Goal: Task Accomplishment & Management: Manage account settings

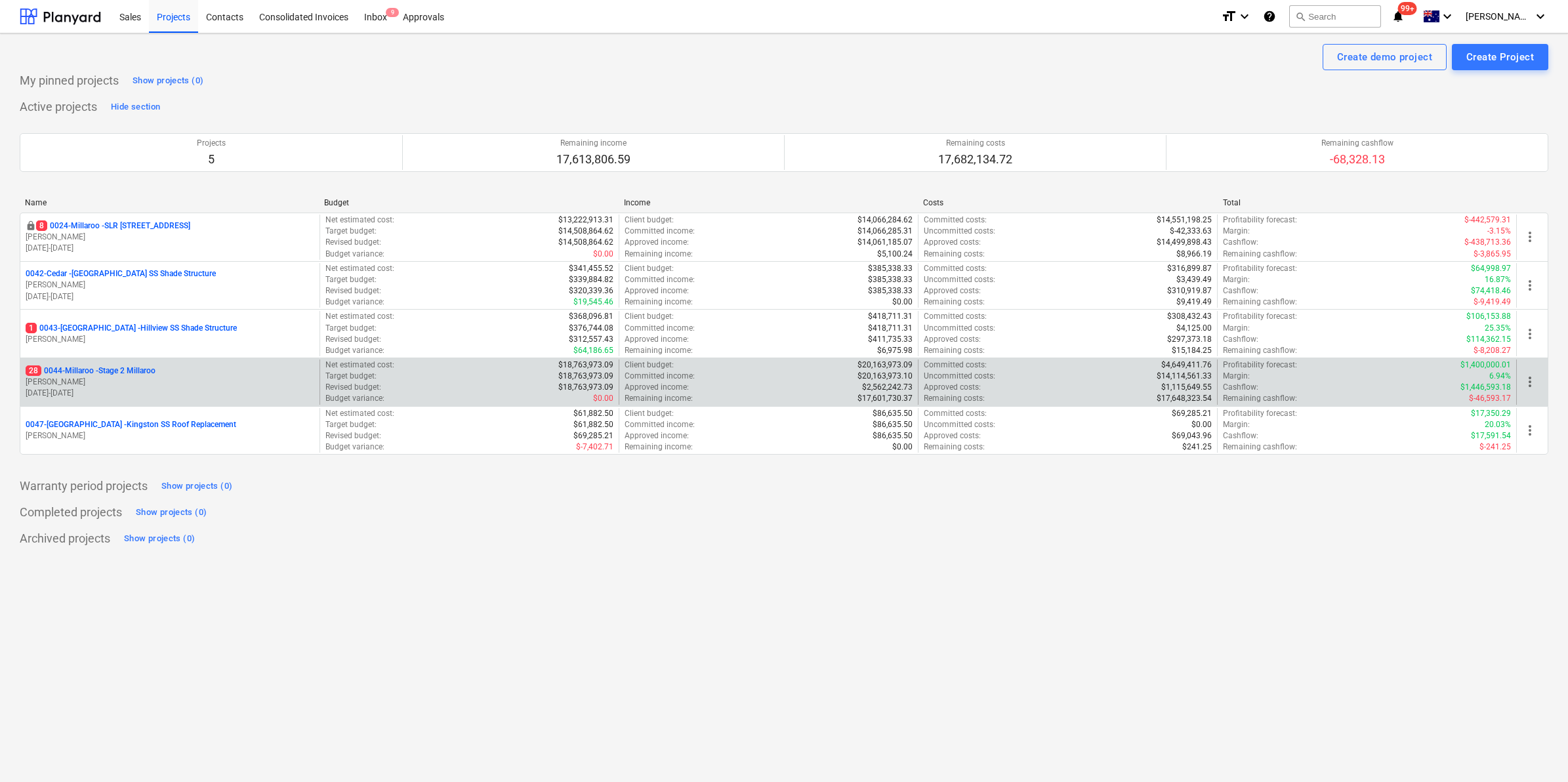
click at [140, 373] on p "28 0044-Millaroo - Stage 2 Millaroo" at bounding box center [90, 371] width 130 height 11
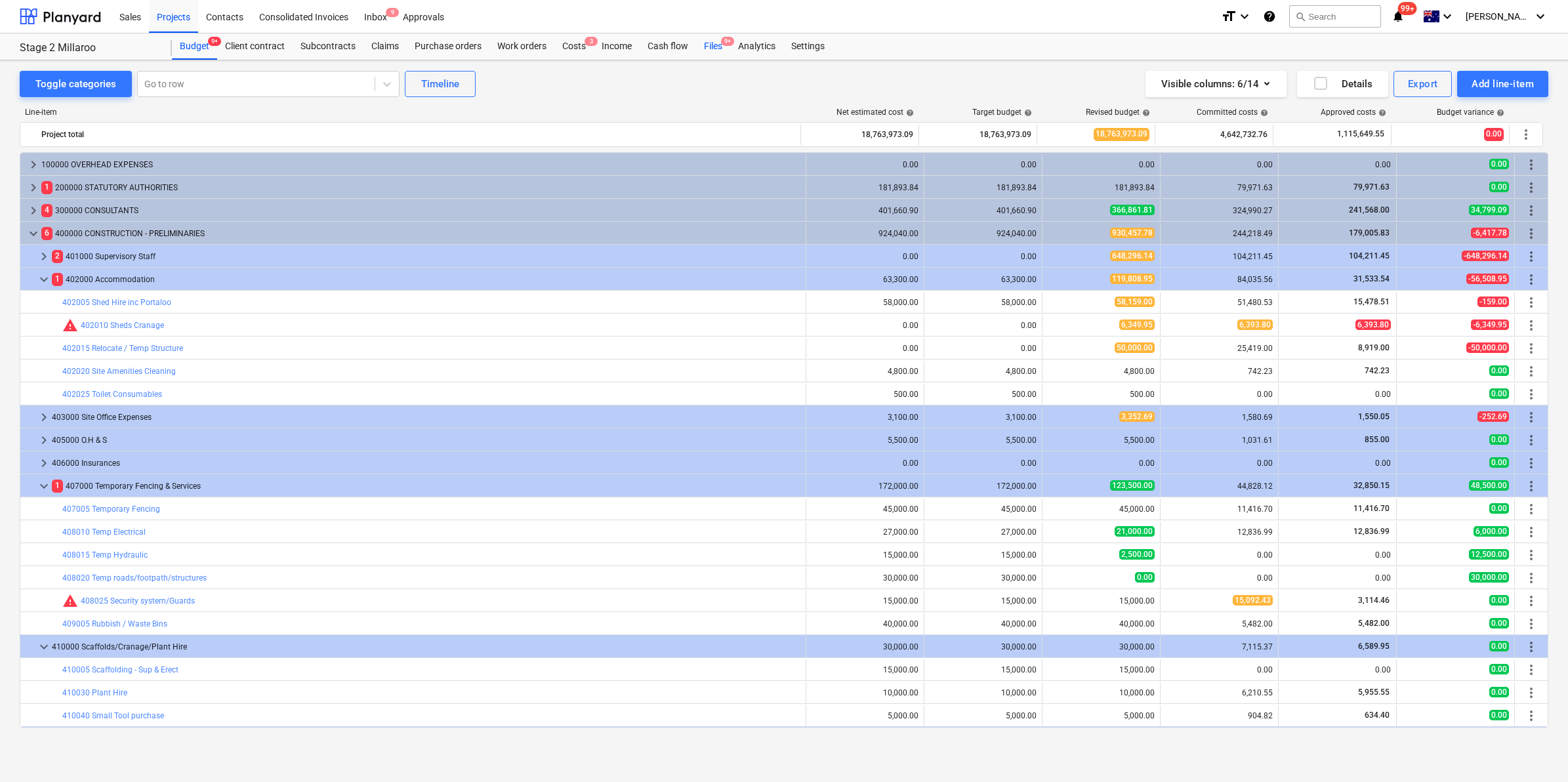
click at [712, 44] on div "Files 9+" at bounding box center [713, 46] width 34 height 27
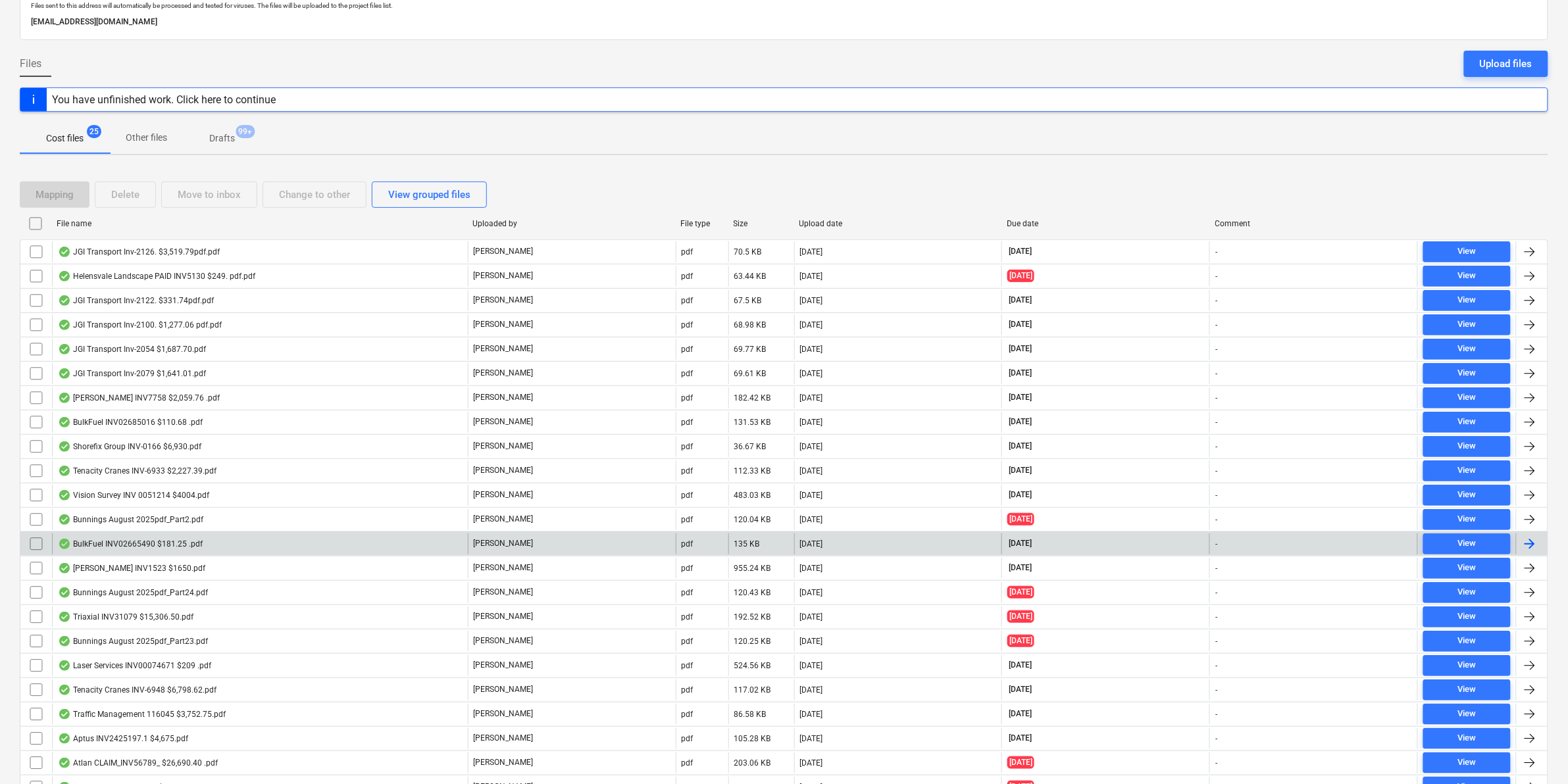
scroll to position [196, 0]
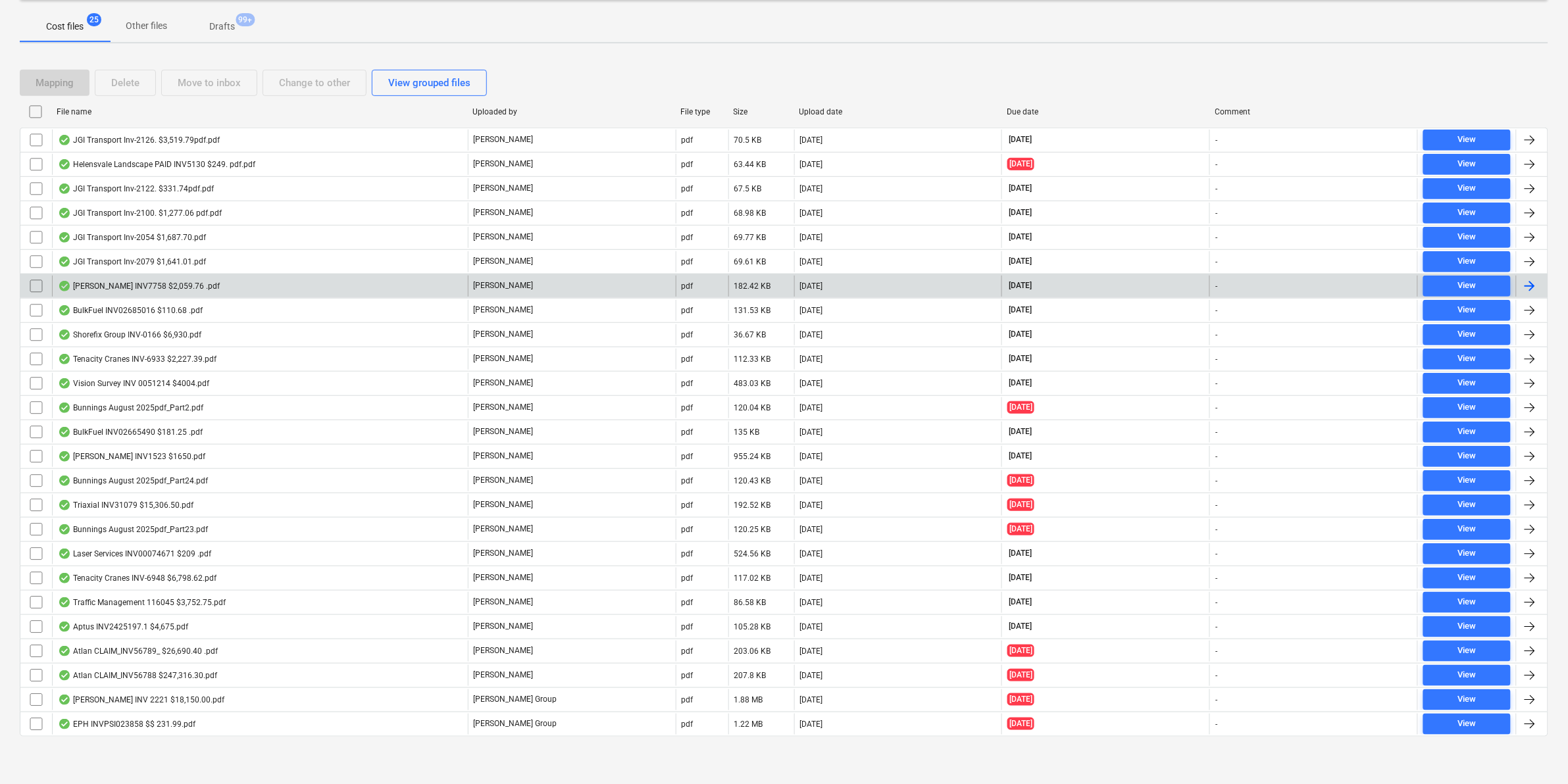
click at [32, 285] on input "checkbox" at bounding box center [36, 286] width 21 height 21
click at [194, 74] on div "Move to inbox" at bounding box center [210, 83] width 63 height 17
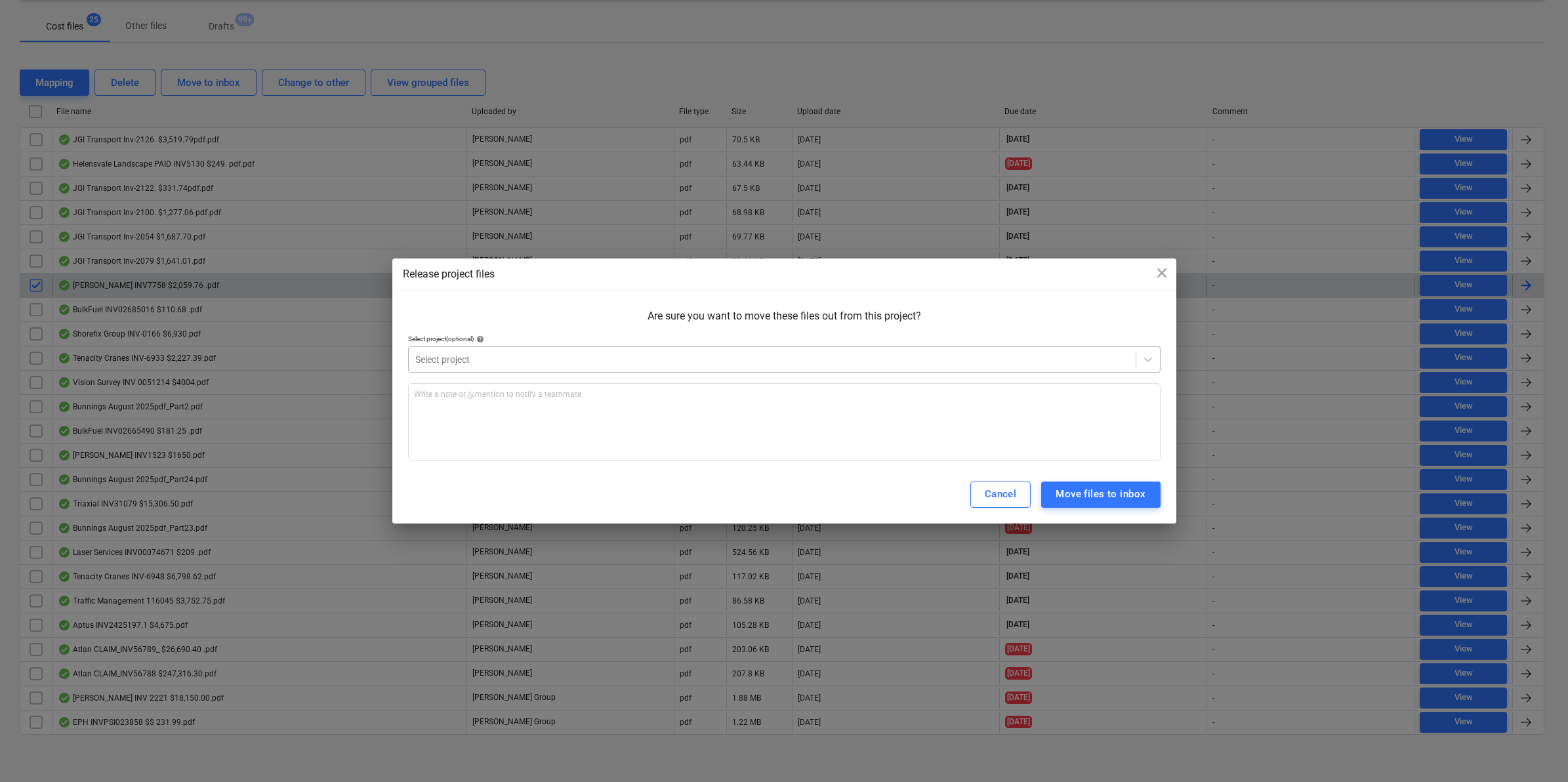
click at [477, 353] on div at bounding box center [772, 359] width 714 height 13
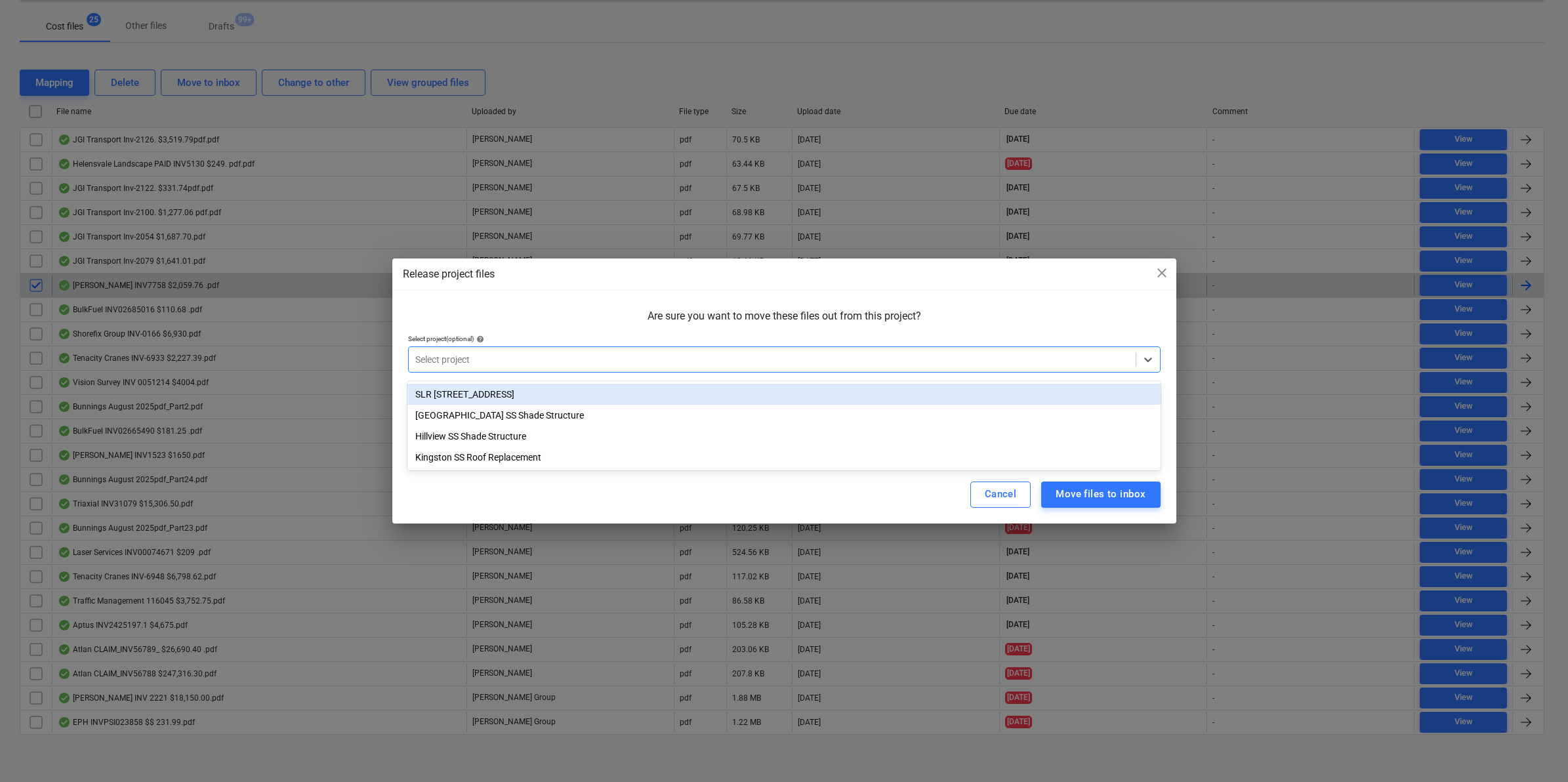
click at [461, 388] on div "SLR [STREET_ADDRESS]" at bounding box center [784, 395] width 753 height 21
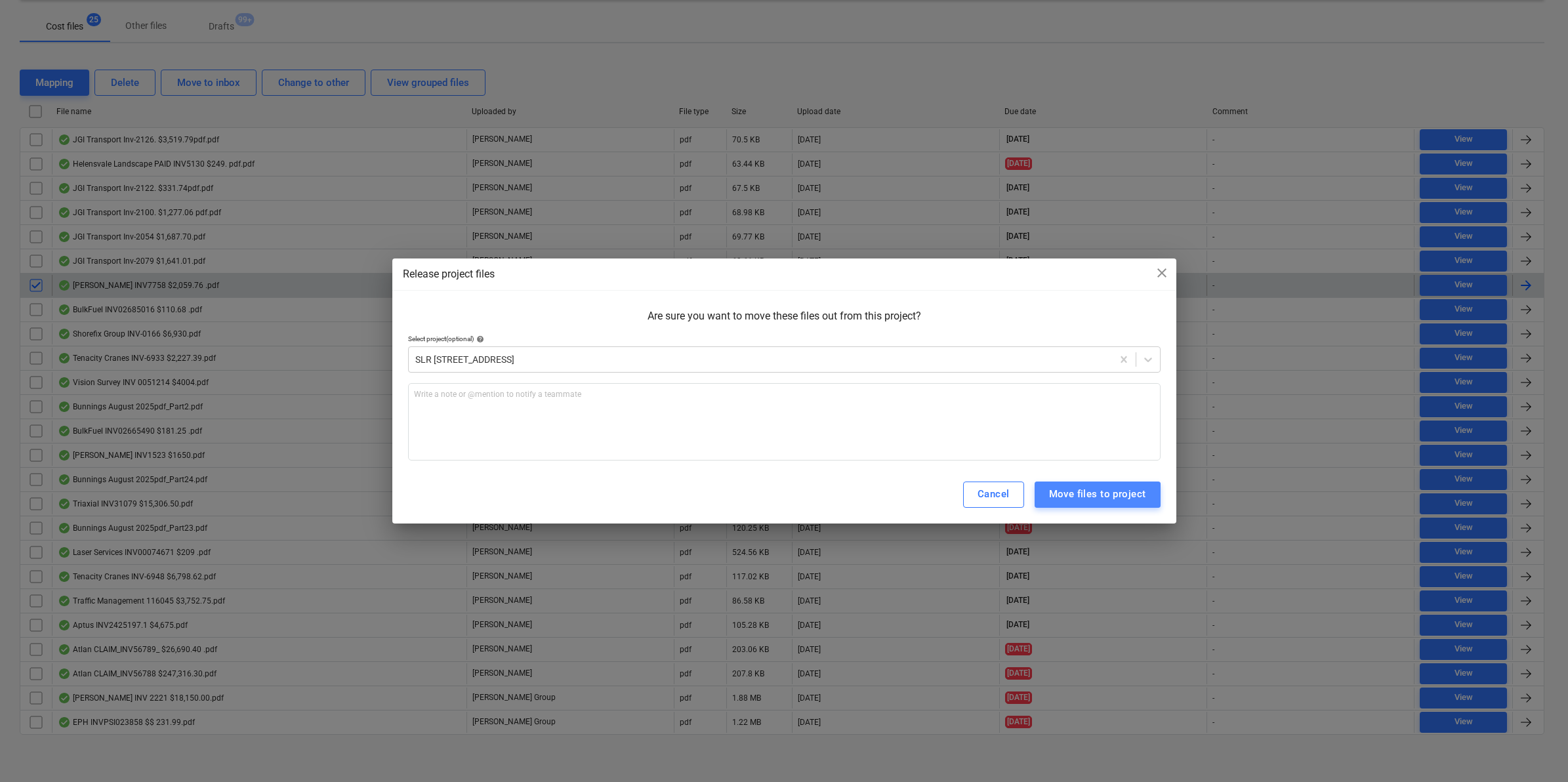
click at [1098, 497] on div "Move files to project" at bounding box center [1098, 494] width 97 height 17
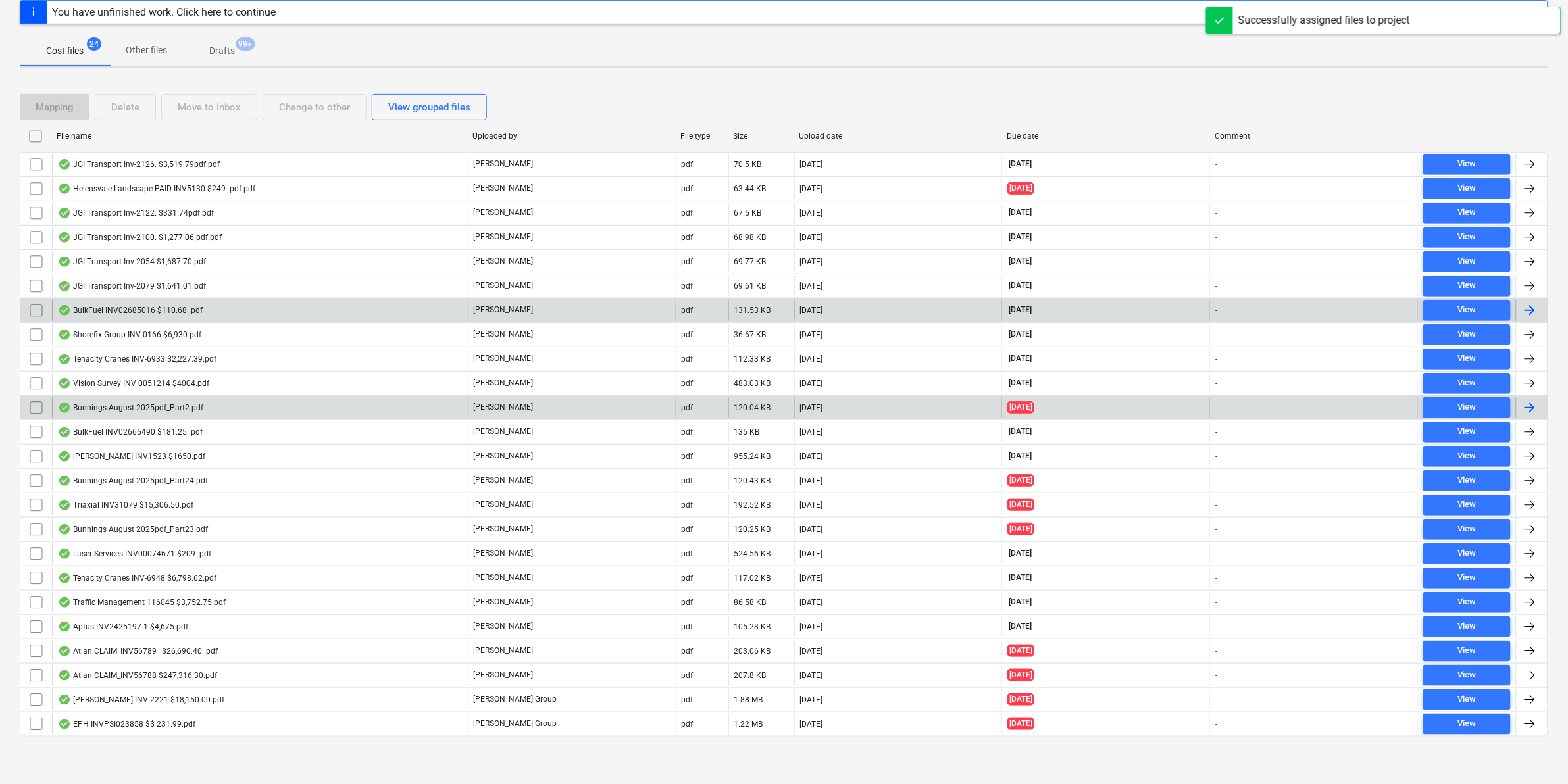
scroll to position [172, 0]
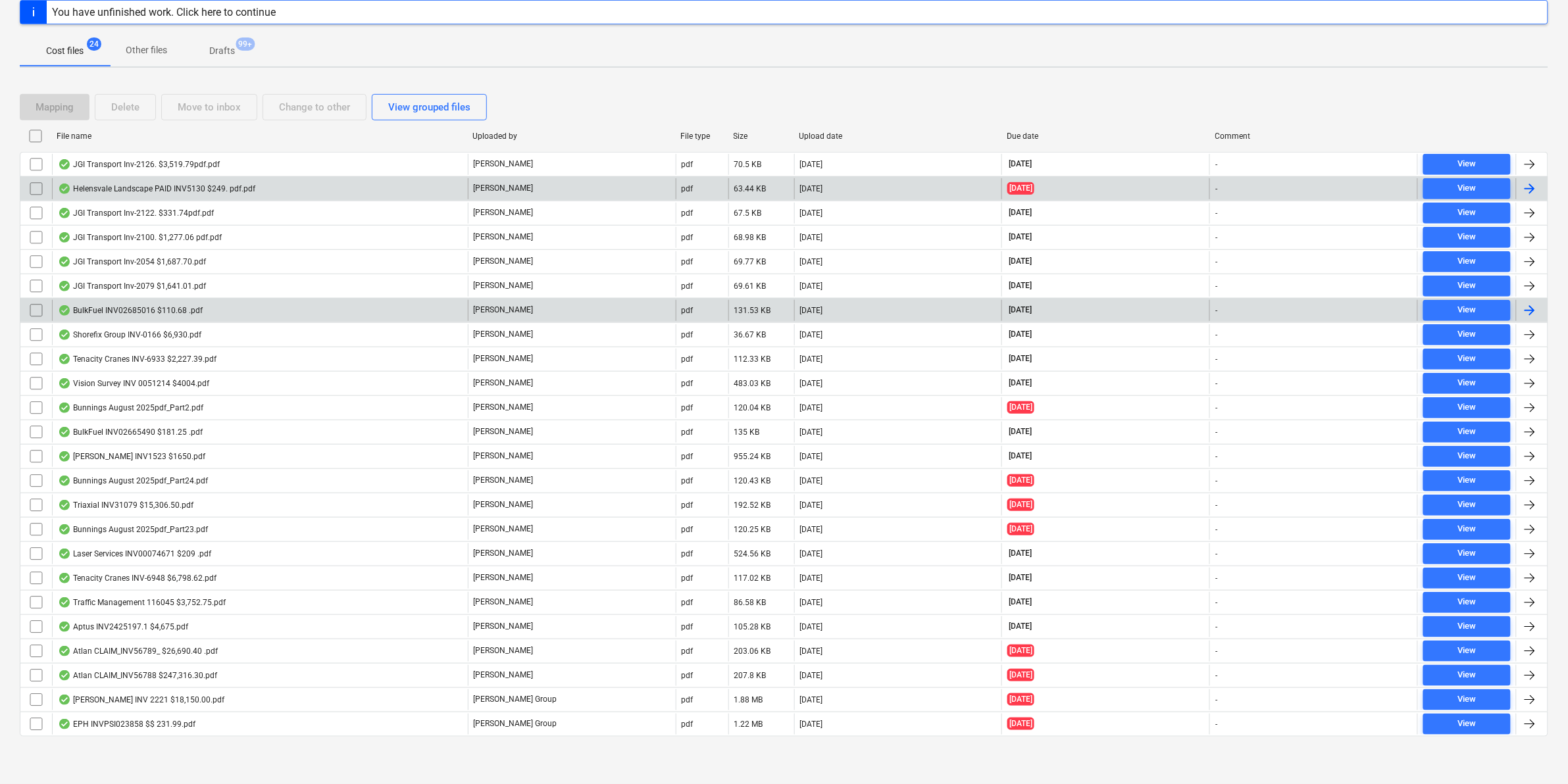
click at [176, 184] on div "Helensvale Landscape PAID INV5130 $249. pdf.pdf" at bounding box center [157, 189] width 198 height 11
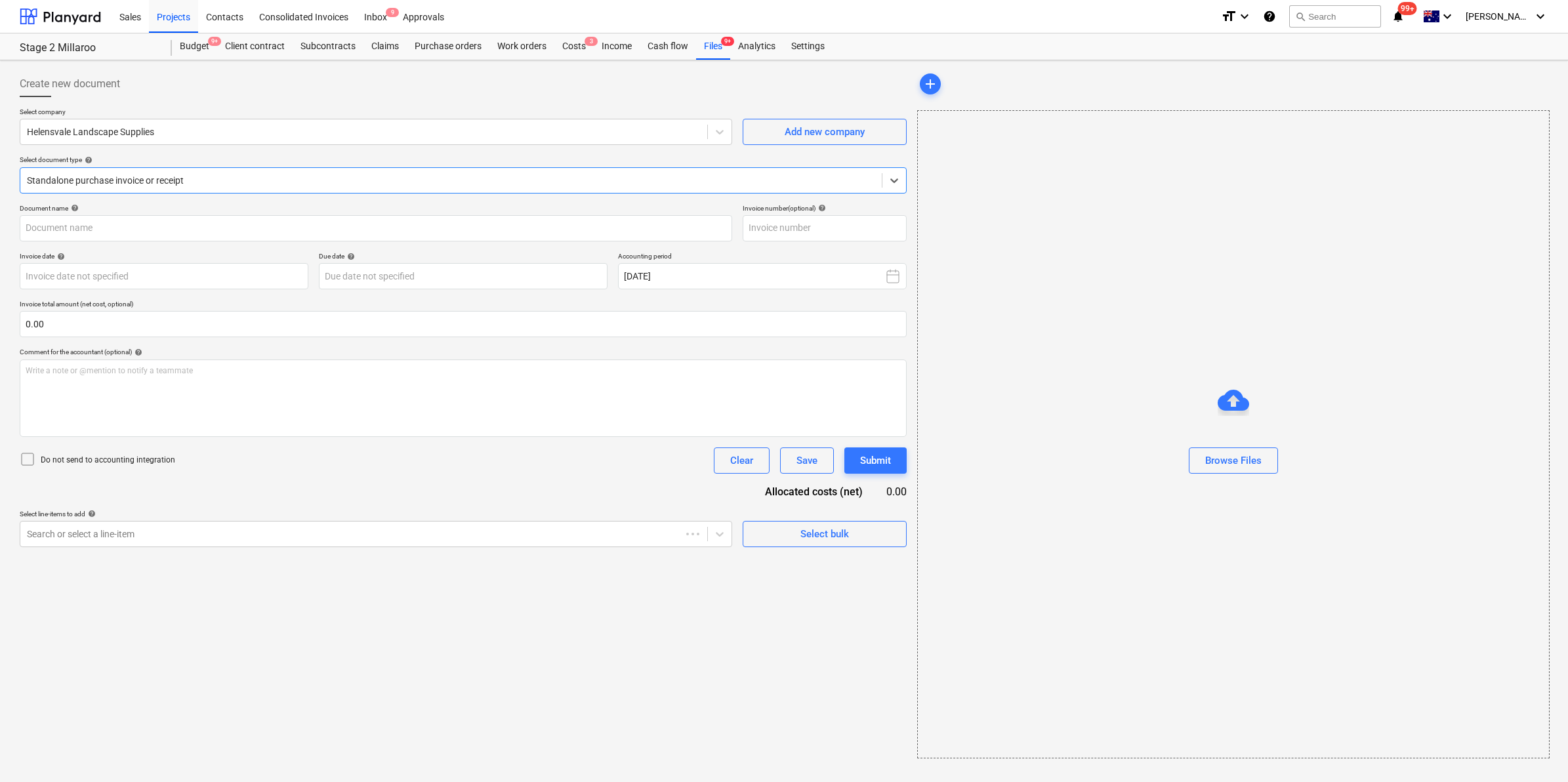
type input "005130"
type input "[DATE]"
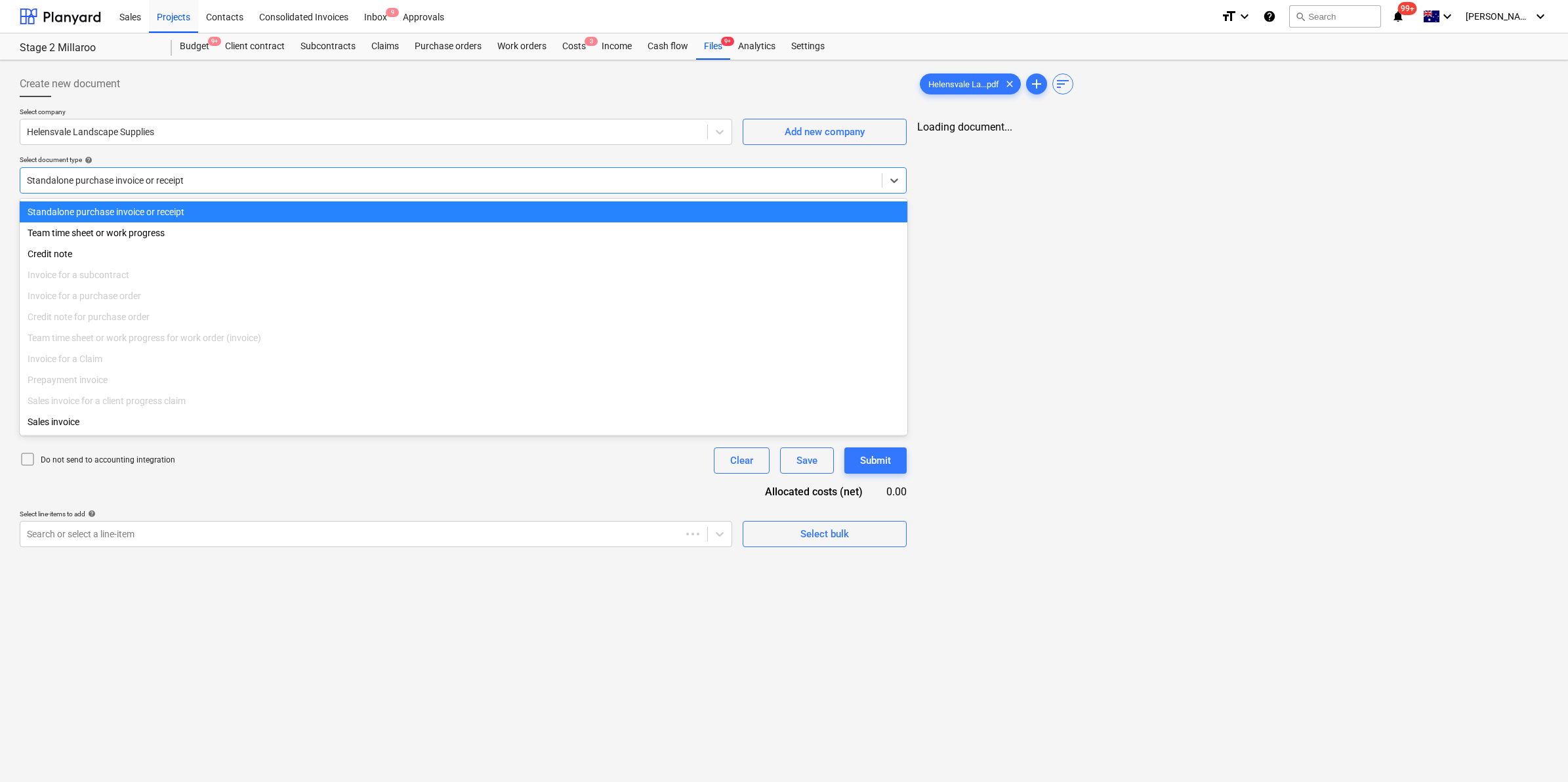
click at [187, 178] on div at bounding box center [450, 180] width 848 height 13
click at [125, 207] on div "Standalone purchase invoice or receipt" at bounding box center [463, 212] width 888 height 21
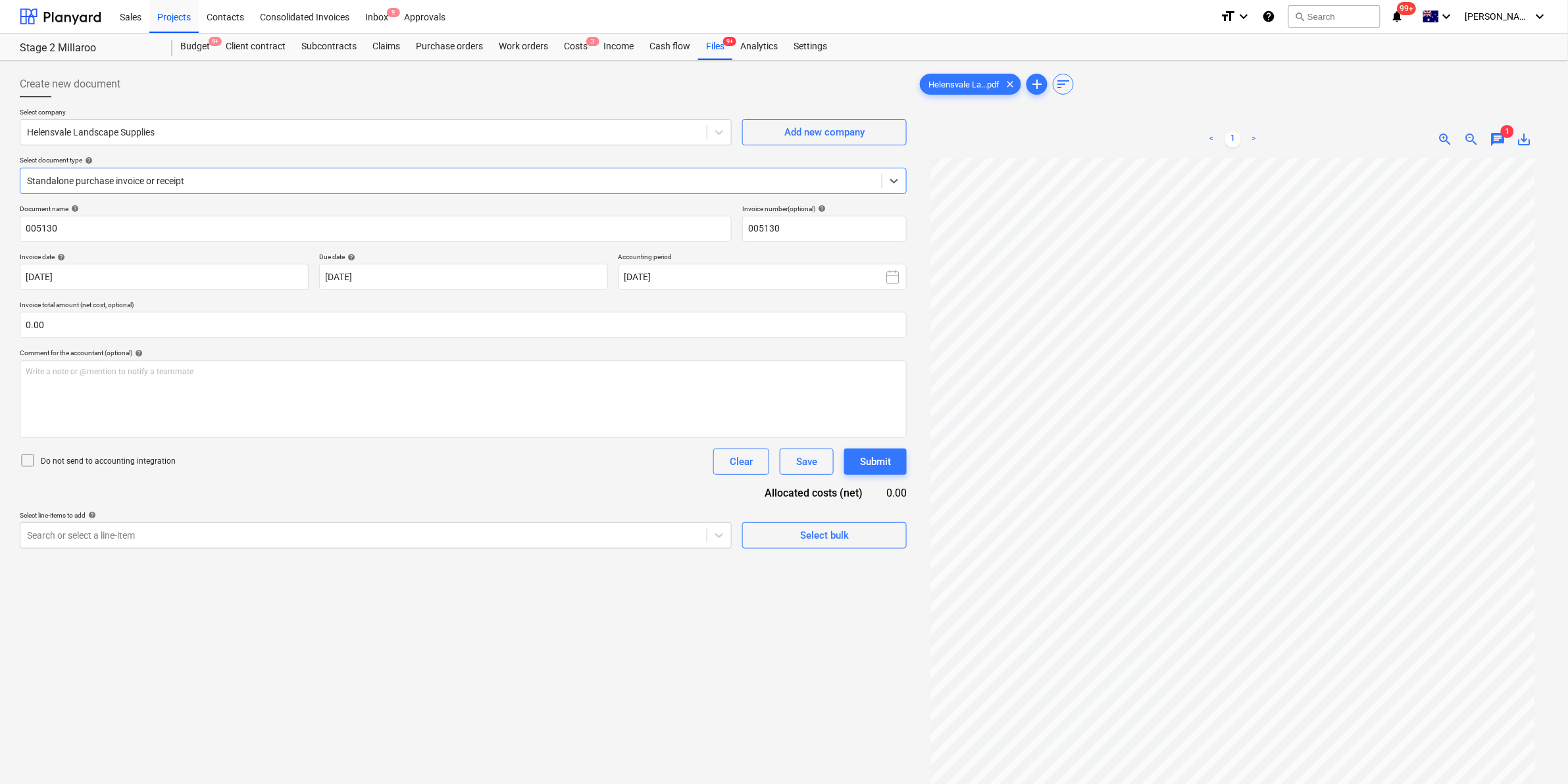
click at [263, 176] on div at bounding box center [451, 180] width 848 height 13
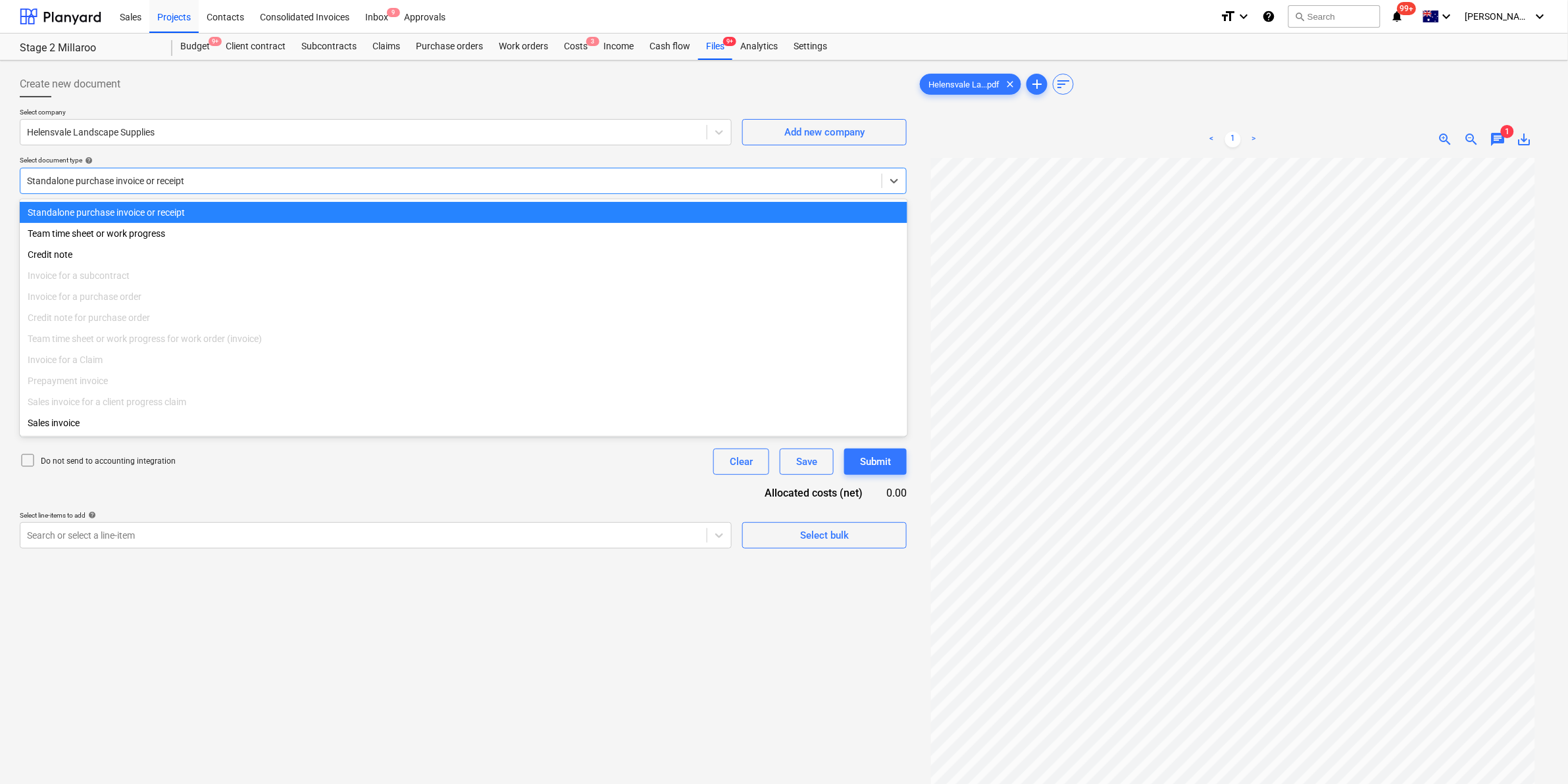
click at [245, 202] on div "Standalone purchase invoice or receipt" at bounding box center [463, 213] width 888 height 21
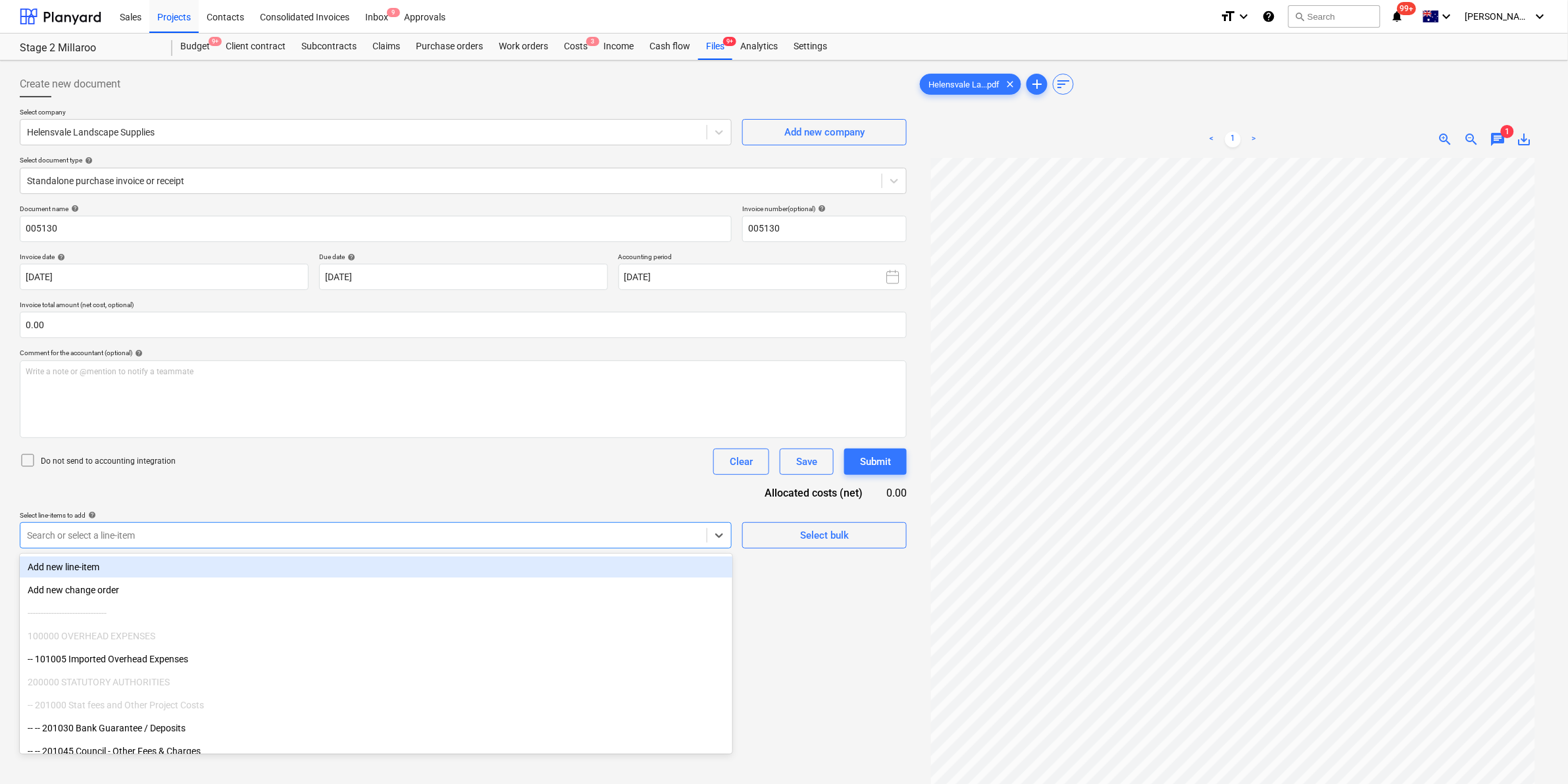
click at [540, 542] on div at bounding box center [363, 536] width 674 height 13
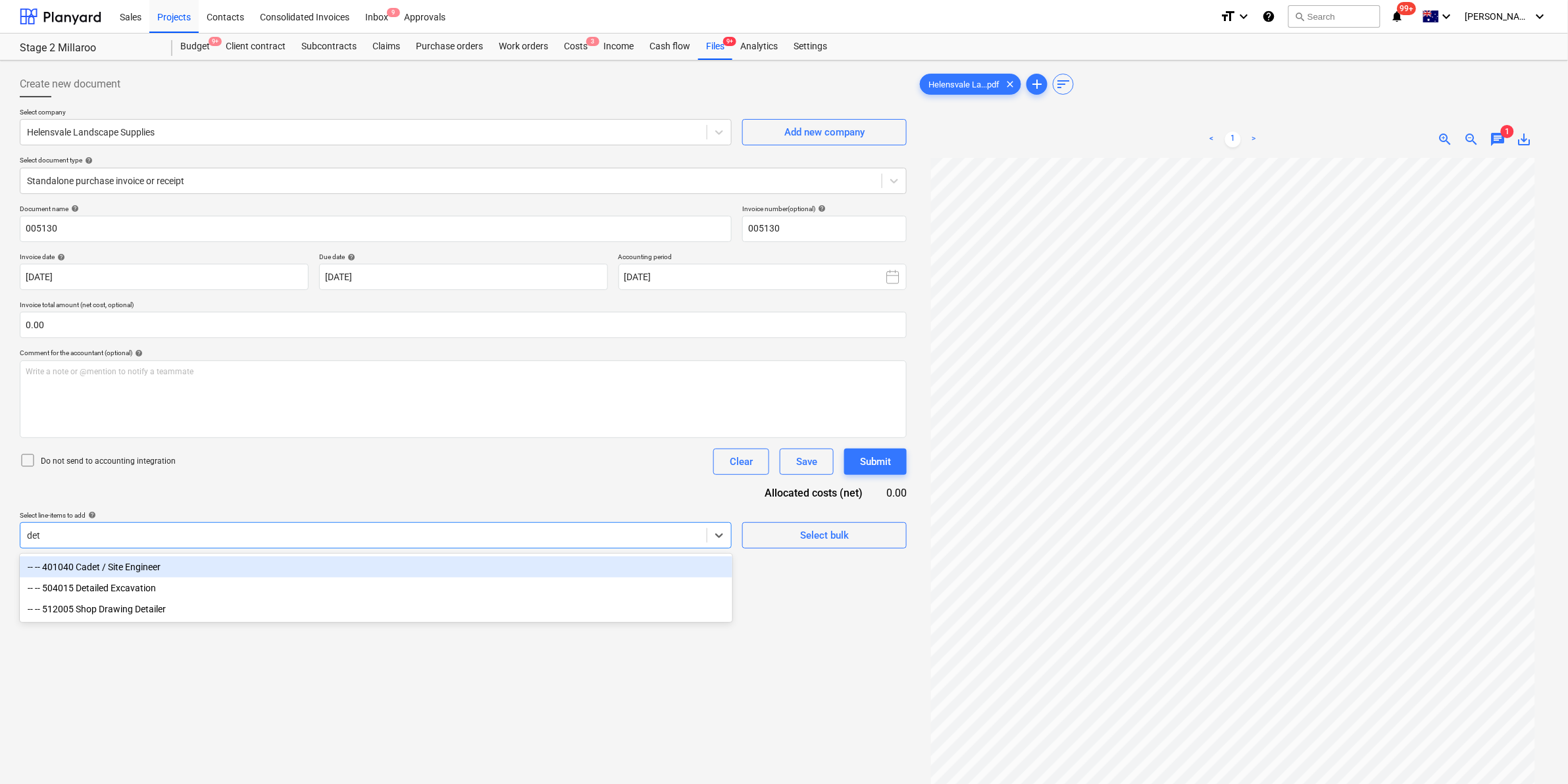
type input "deta"
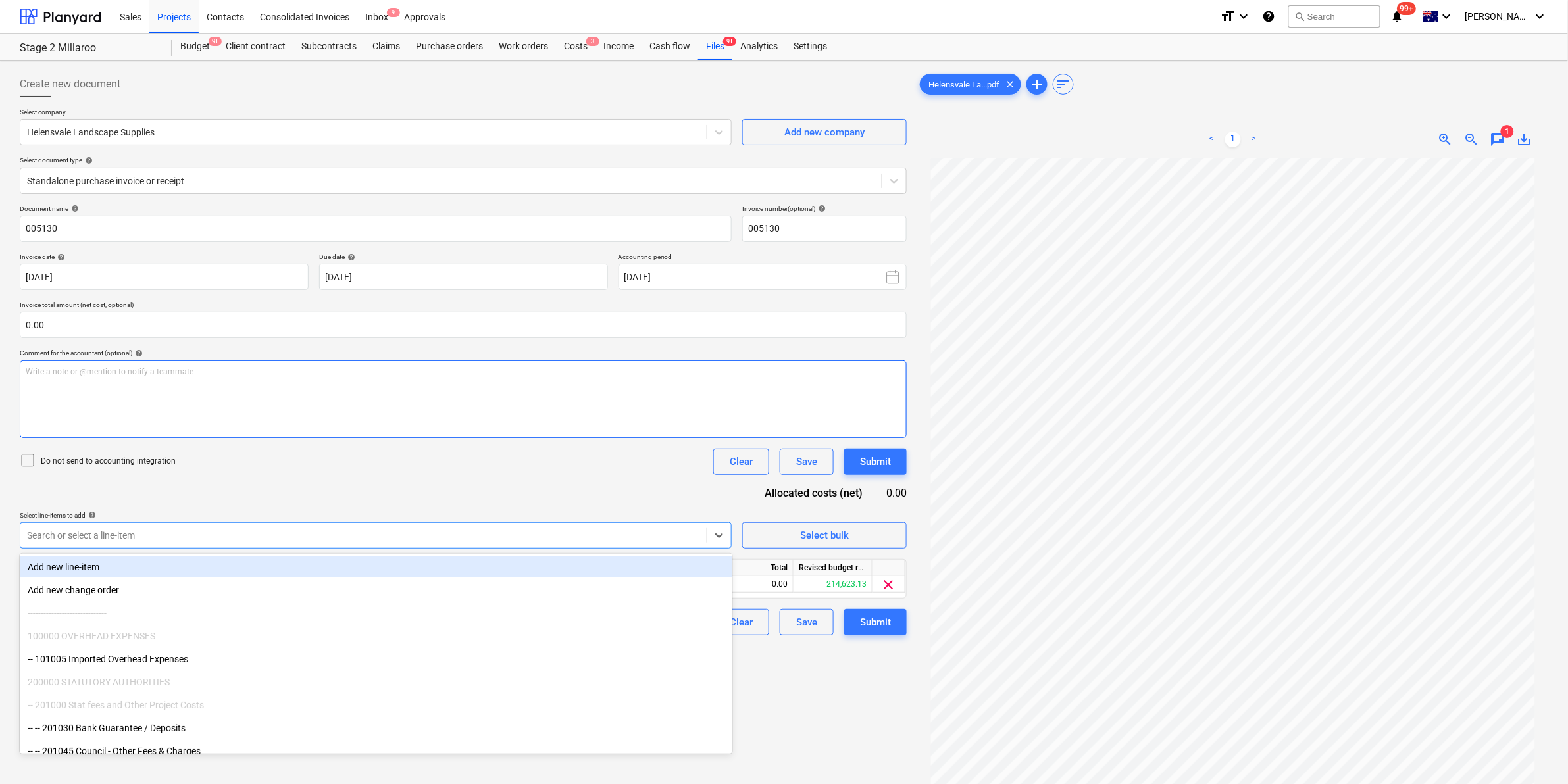
click at [571, 417] on div "Write a note or @mention to notify a teammate [PERSON_NAME]" at bounding box center [463, 400] width 887 height 78
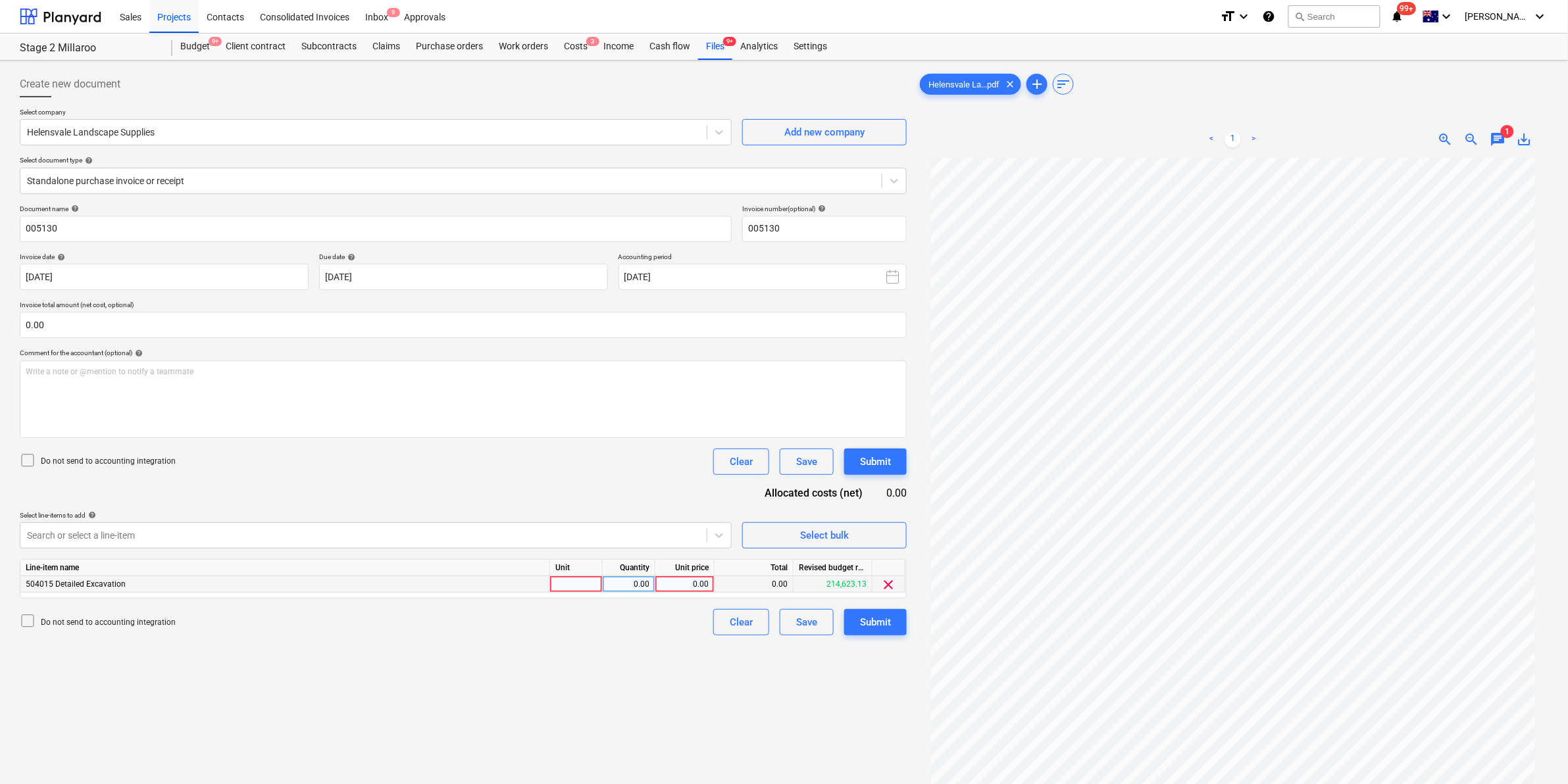
click at [583, 577] on div at bounding box center [576, 584] width 53 height 16
type input "item"
type input "249"
click at [784, 586] on div "249.00" at bounding box center [754, 584] width 79 height 16
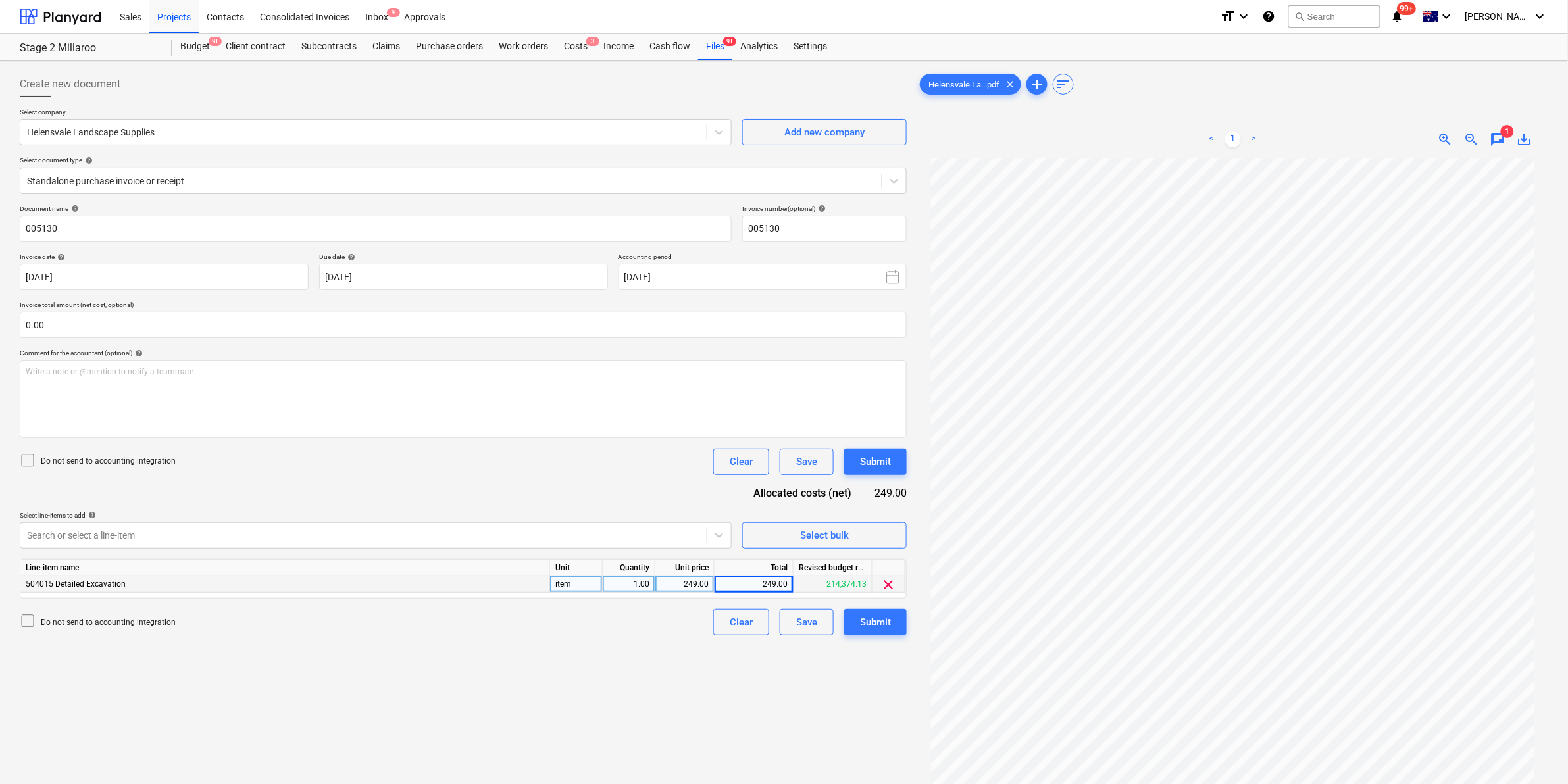
click at [779, 586] on div "249.00" at bounding box center [754, 584] width 79 height 16
drag, startPoint x: 779, startPoint y: 586, endPoint x: 688, endPoint y: 624, distance: 98.6
click at [660, 640] on div "Create new document Select company Helensvale Landscape Supplies Add new compan…" at bounding box center [463, 488] width 898 height 845
click at [779, 578] on div "249.00" at bounding box center [754, 584] width 79 height 16
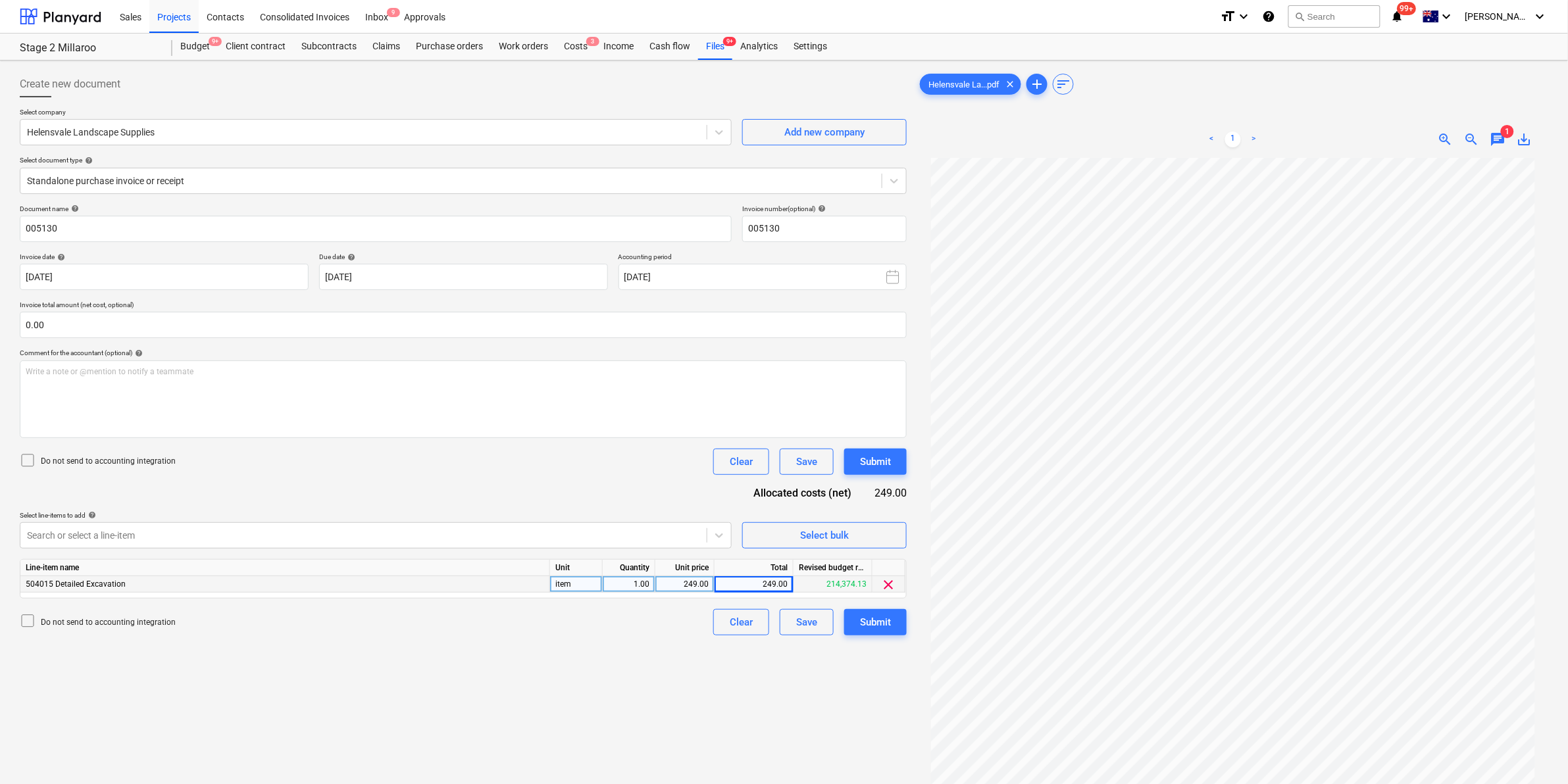
click at [776, 581] on div "249.00" at bounding box center [754, 584] width 79 height 16
drag, startPoint x: 776, startPoint y: 581, endPoint x: 692, endPoint y: 591, distance: 84.6
click at [692, 591] on div "249.00" at bounding box center [684, 584] width 48 height 16
type input "226.36"
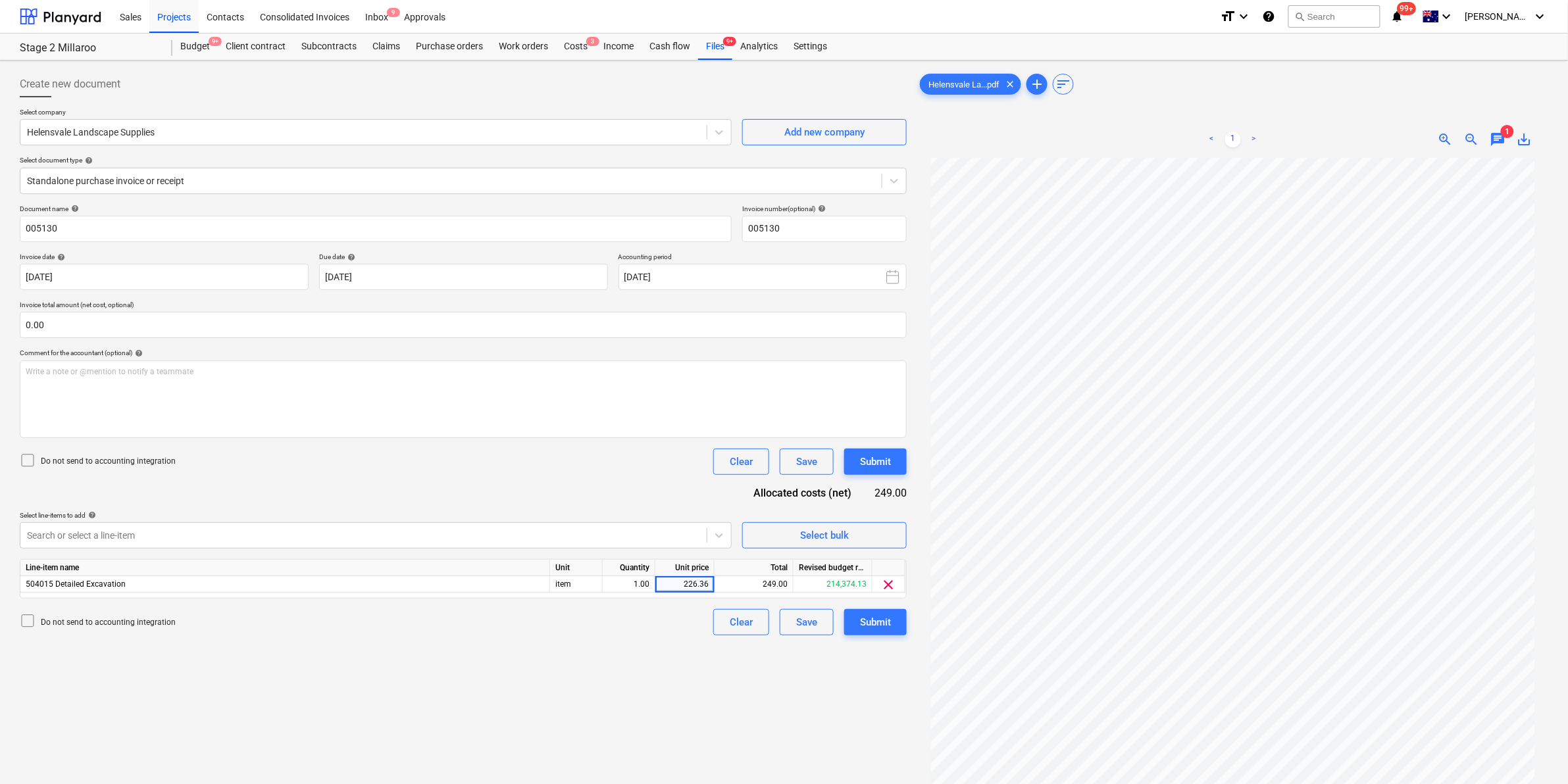
click at [635, 479] on div "Document name help 005130 Invoice number (optional) help 005130 Invoice date he…" at bounding box center [463, 420] width 887 height 431
click at [869, 618] on div "Submit" at bounding box center [876, 622] width 31 height 17
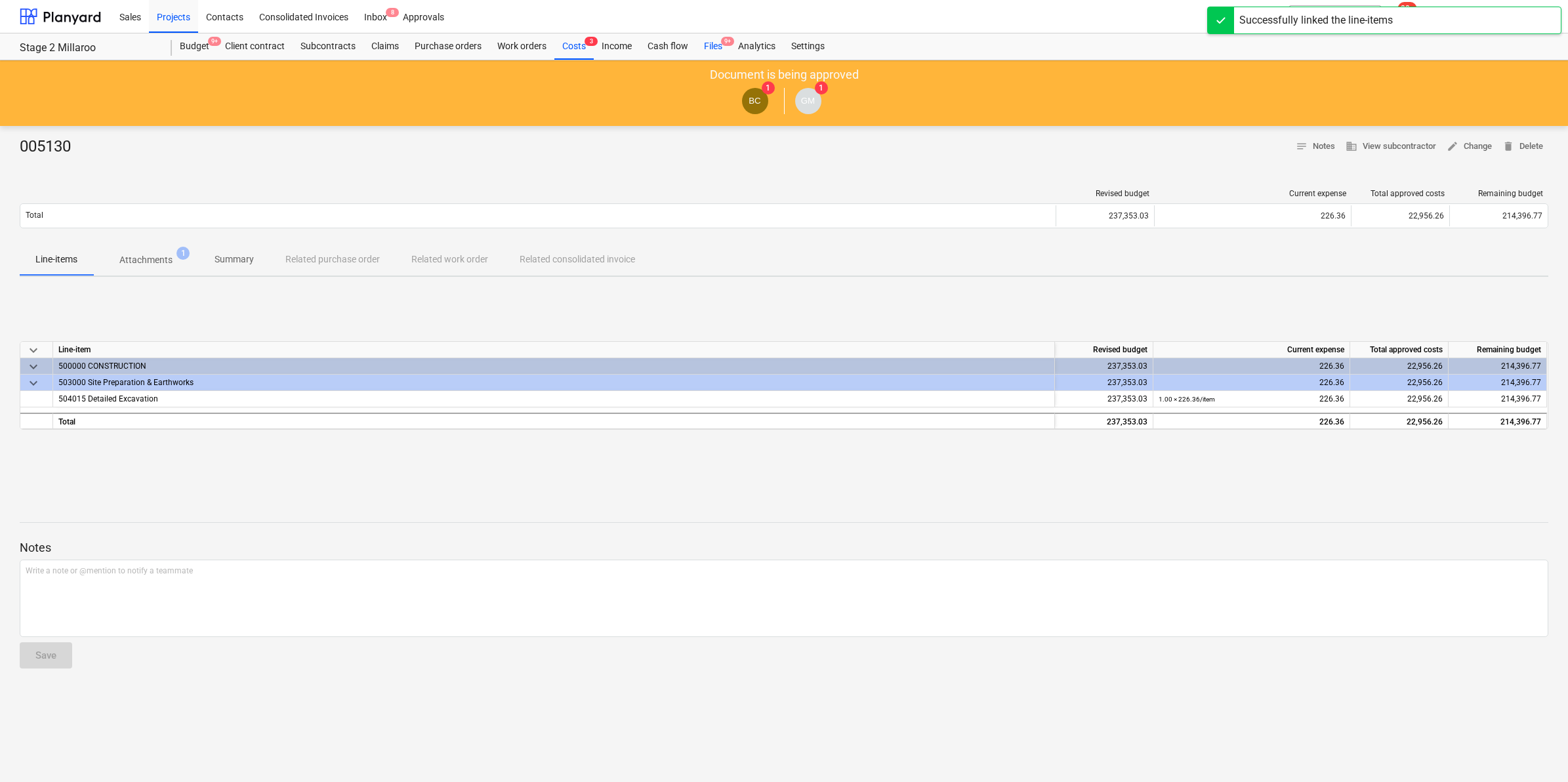
click at [707, 44] on div "Files 9+" at bounding box center [713, 46] width 34 height 27
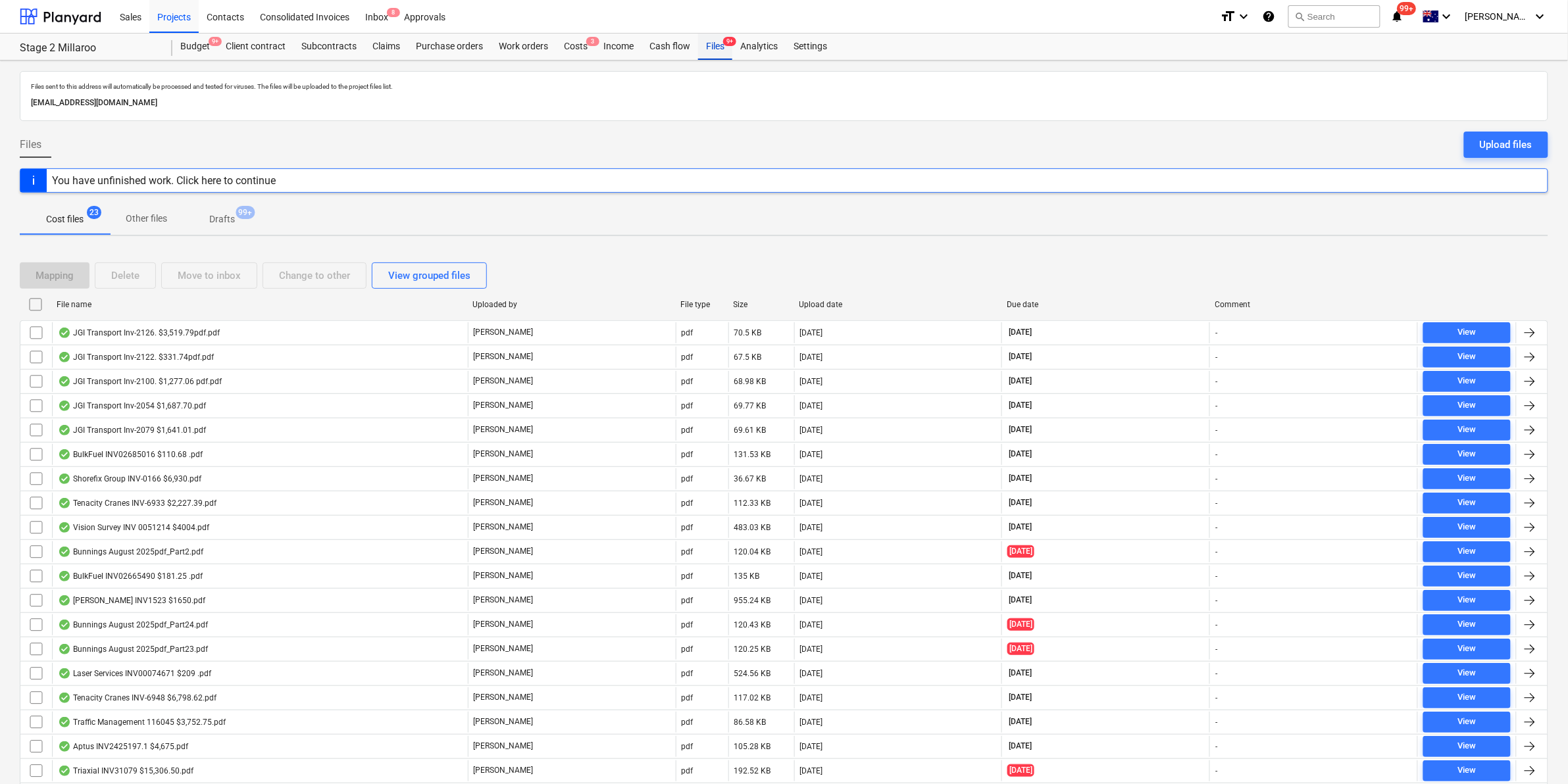
click at [712, 46] on div "Files 9+" at bounding box center [716, 46] width 34 height 27
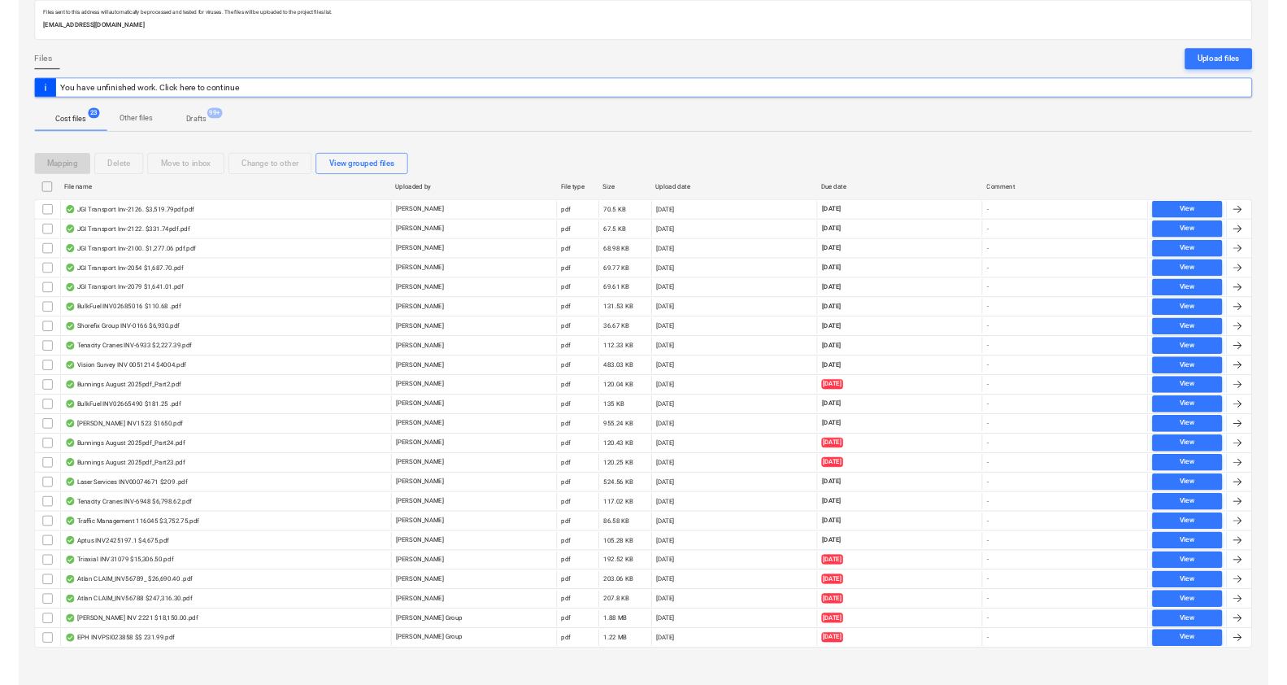
scroll to position [83, 0]
